Goal: Navigation & Orientation: Find specific page/section

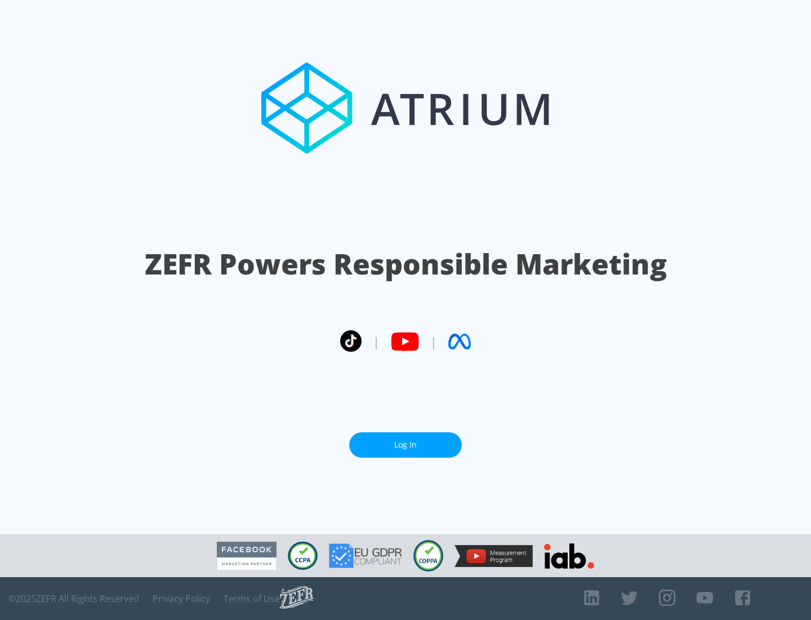
click at [406, 444] on link "Log In" at bounding box center [405, 444] width 113 height 25
